Goal: Navigation & Orientation: Find specific page/section

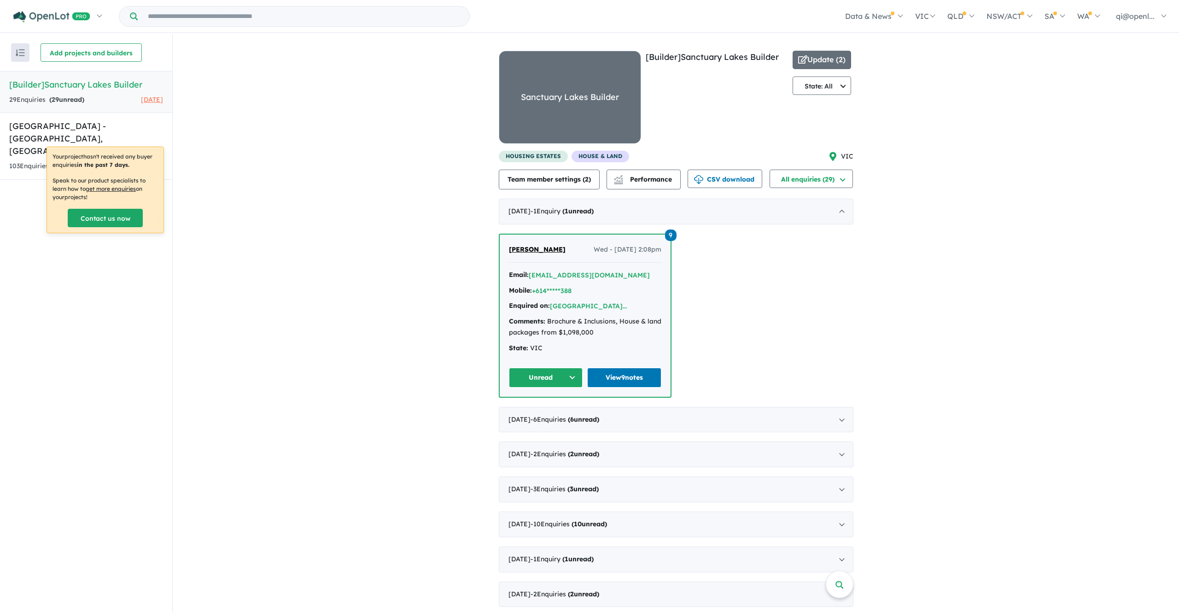
click at [285, 208] on div "View all builders in your account 29 Enquir ies ( 29 unread) [DATE] [Builder] S…" at bounding box center [676, 342] width 1006 height 617
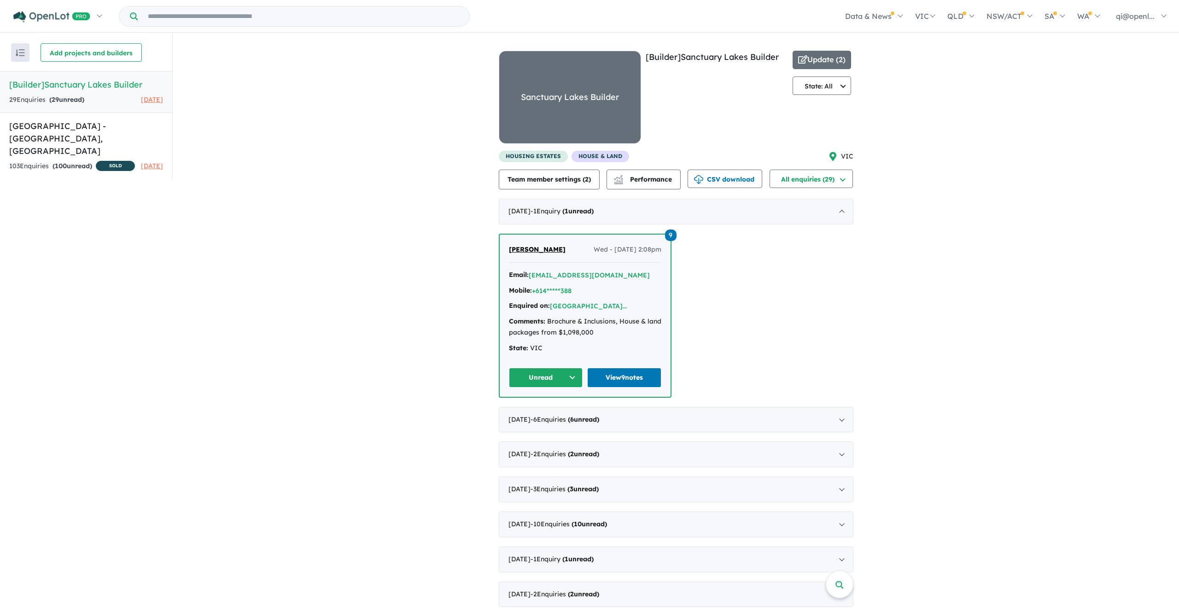
click at [82, 91] on link "[Builder] Sanctuary Lakes Builder 29 Enquir ies ( 29 unread) 12 days ago" at bounding box center [86, 92] width 172 height 42
